Goal: Task Accomplishment & Management: Use online tool/utility

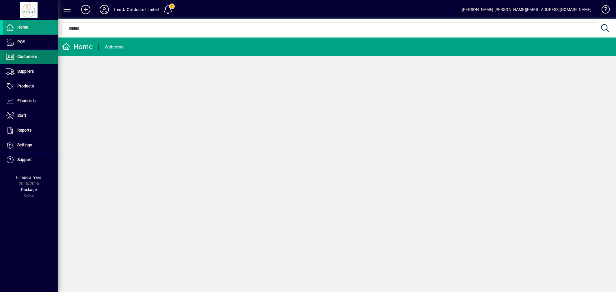
click at [42, 56] on span at bounding box center [30, 57] width 55 height 14
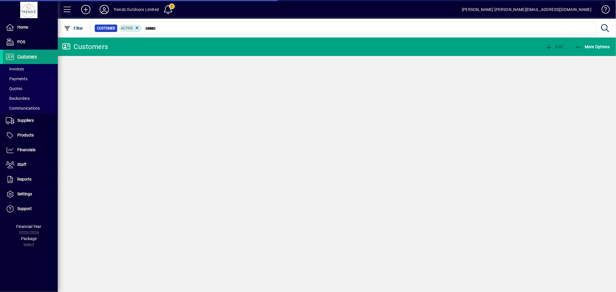
click at [24, 65] on span at bounding box center [30, 69] width 55 height 14
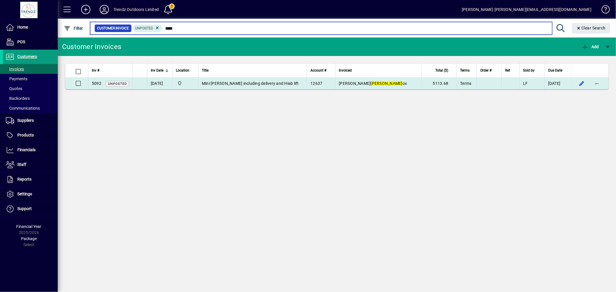
type input "****"
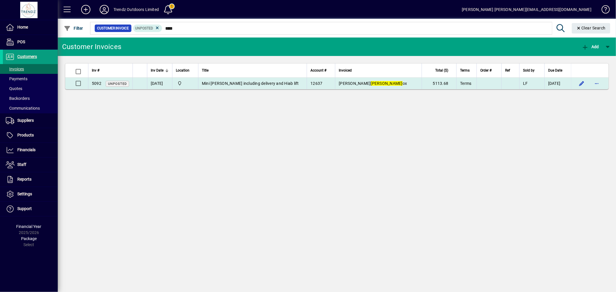
click at [385, 81] on td "[PERSON_NAME] ox" at bounding box center [378, 84] width 87 height 12
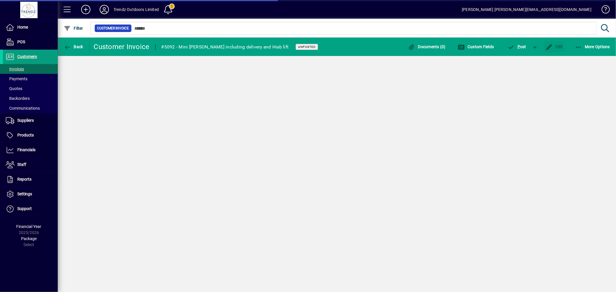
click at [594, 50] on div "Documents (0) Custom Fields P ost Edit More Options" at bounding box center [509, 47] width 214 height 10
click at [594, 49] on span "button" at bounding box center [593, 47] width 38 height 14
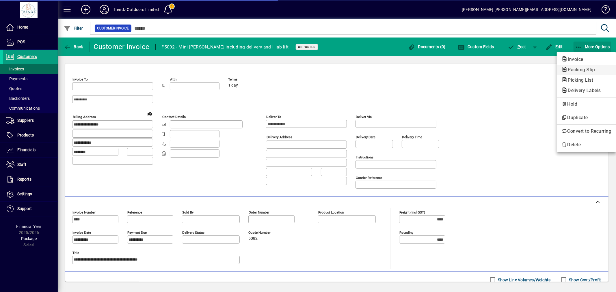
type input "**********"
click at [578, 82] on span "Picking List" at bounding box center [579, 79] width 35 height 5
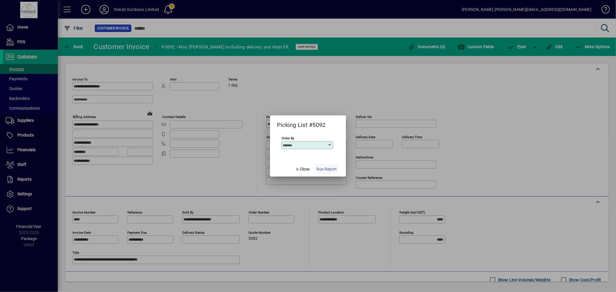
click at [321, 168] on span "Run Report" at bounding box center [327, 169] width 20 height 6
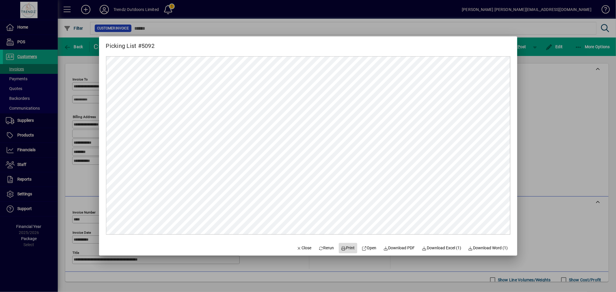
click at [341, 249] on icon at bounding box center [343, 249] width 5 height 4
click at [567, 87] on div at bounding box center [308, 146] width 616 height 292
